Goal: Check status: Check status

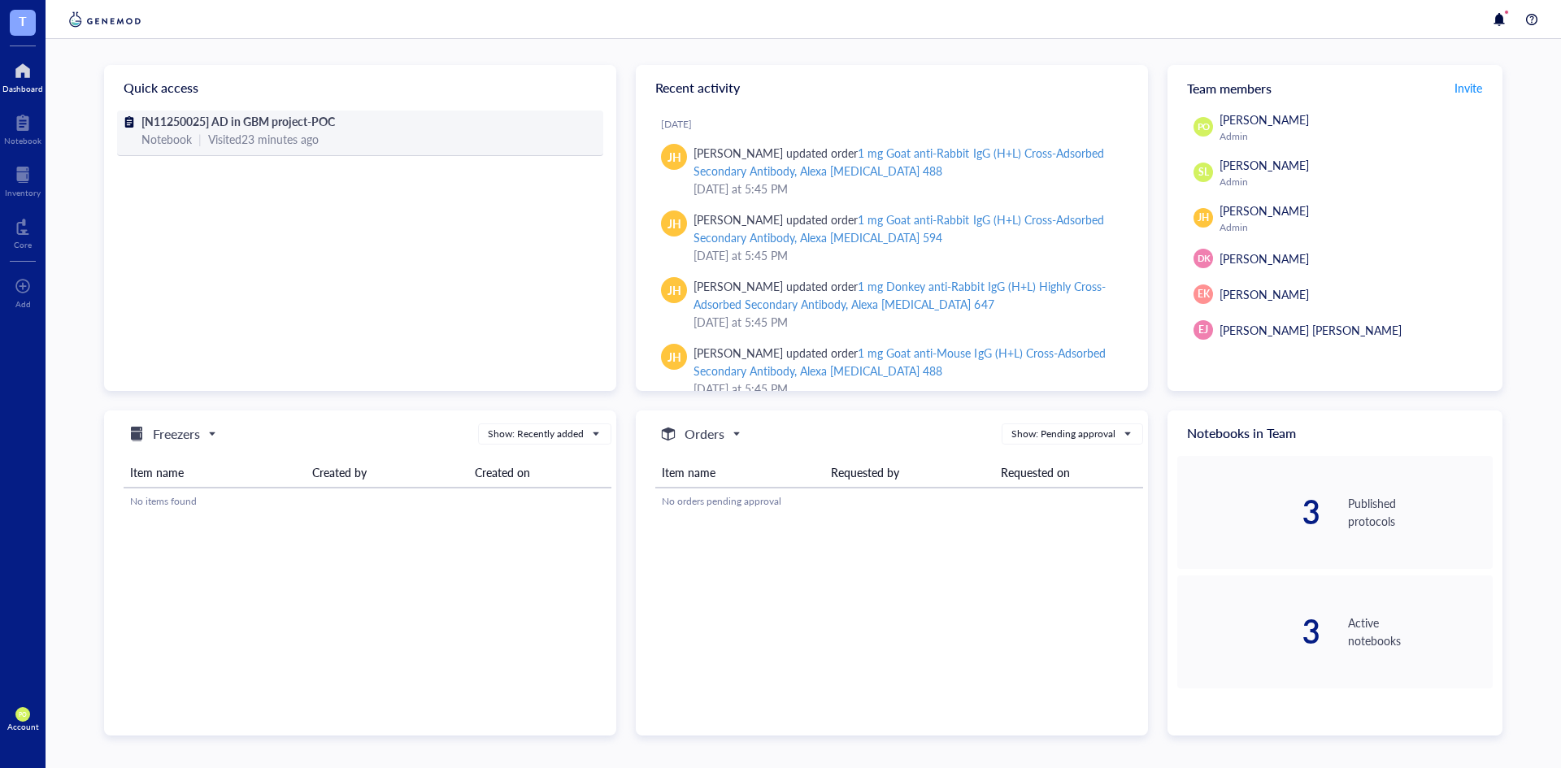
click at [374, 131] on div "Notebook | Visited 23 minutes ago" at bounding box center [359, 139] width 437 height 18
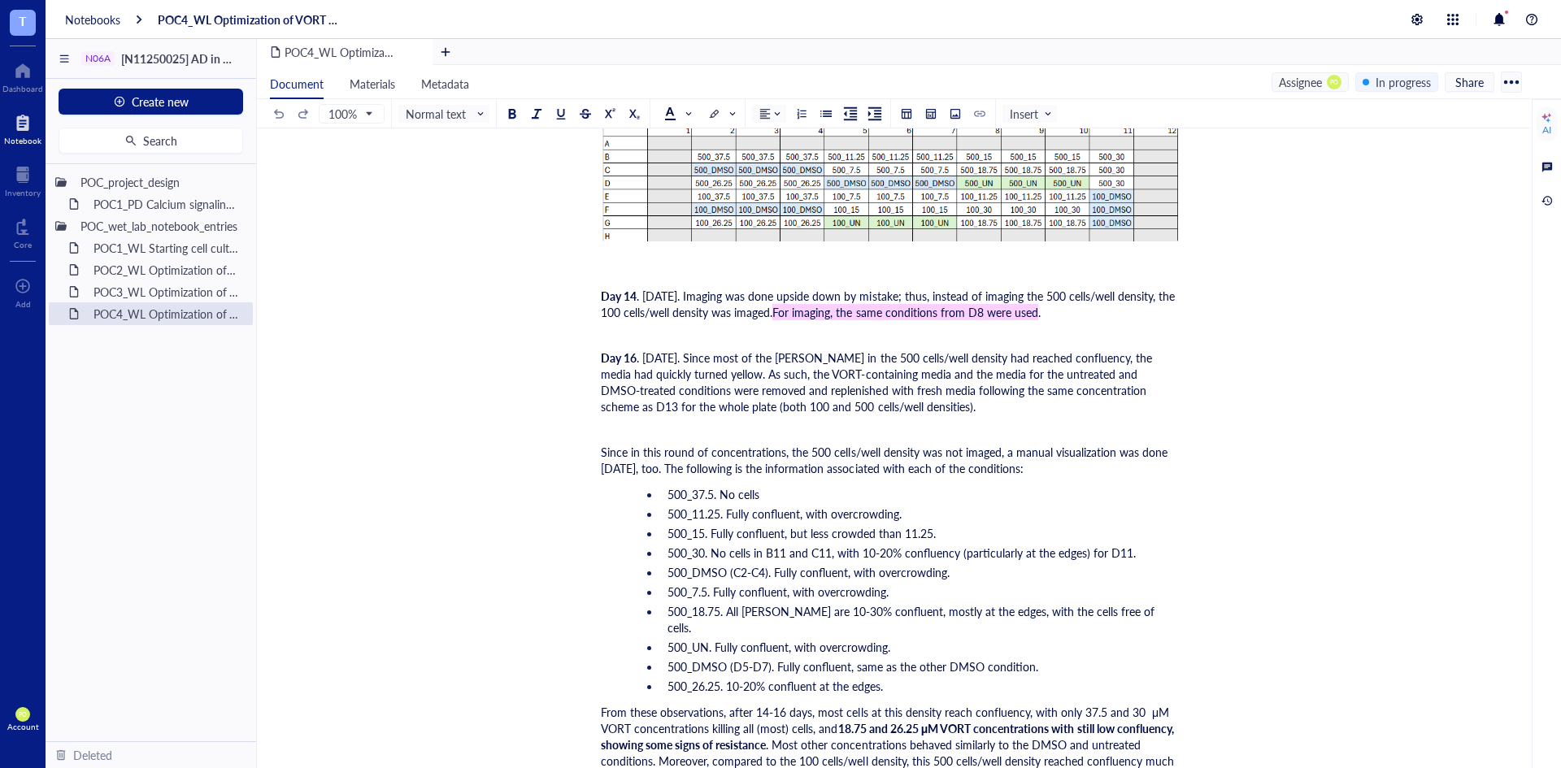
scroll to position [4716, 0]
